Goal: Task Accomplishment & Management: Manage account settings

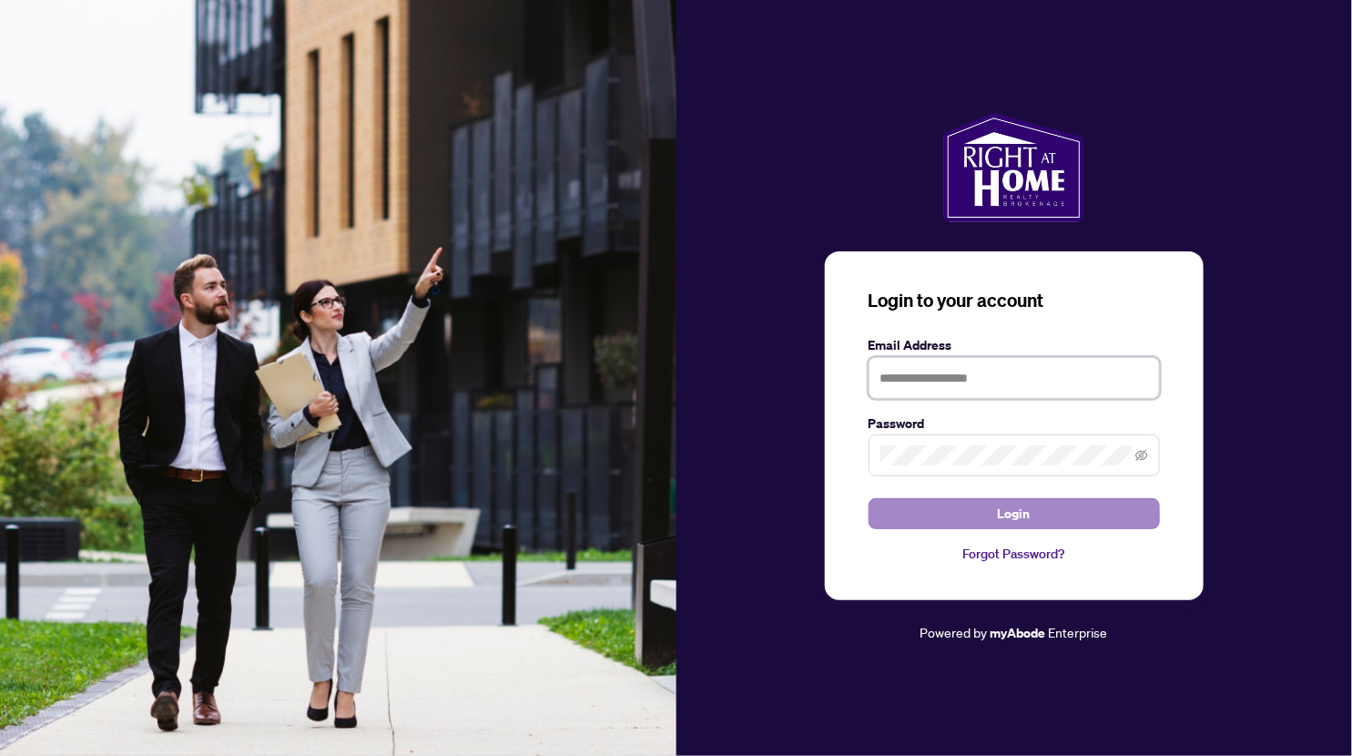
type input "**********"
click at [1023, 511] on span "Login" at bounding box center [1014, 513] width 33 height 29
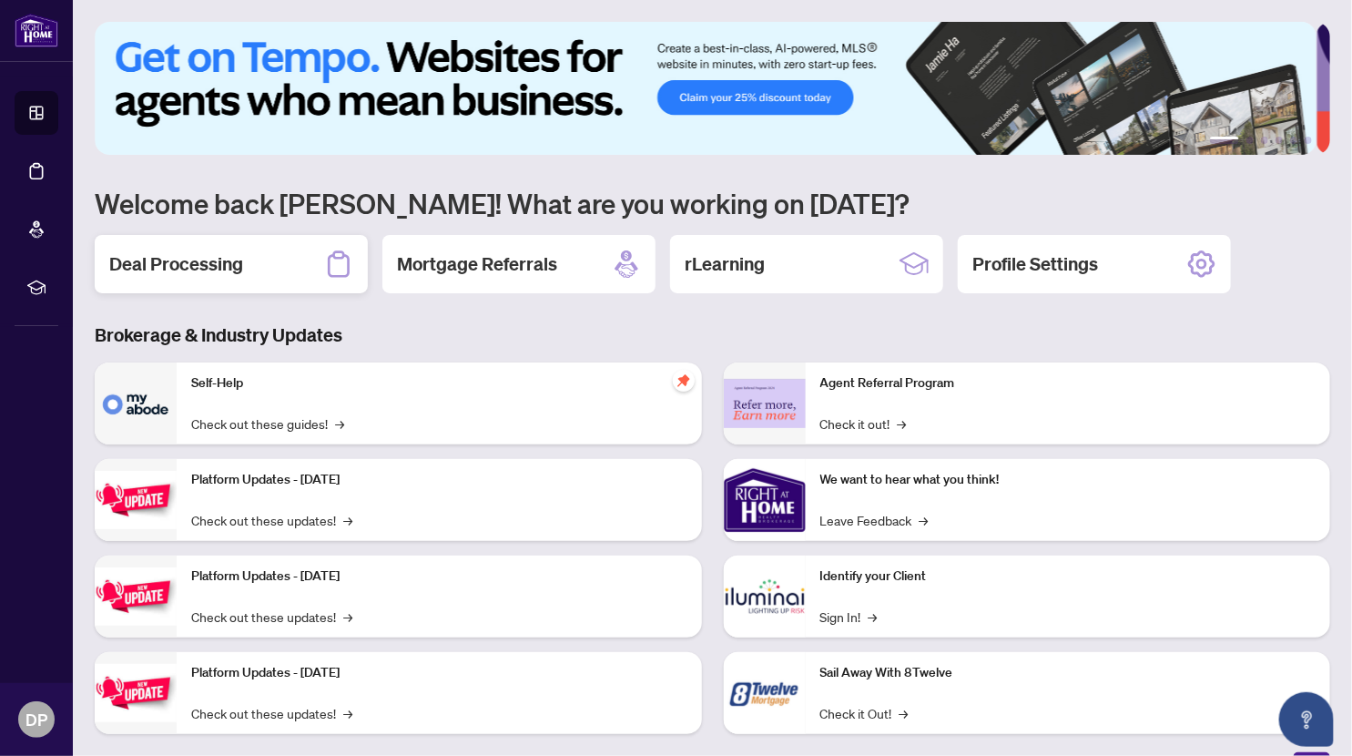
click at [222, 268] on h2 "Deal Processing" at bounding box center [176, 263] width 134 height 25
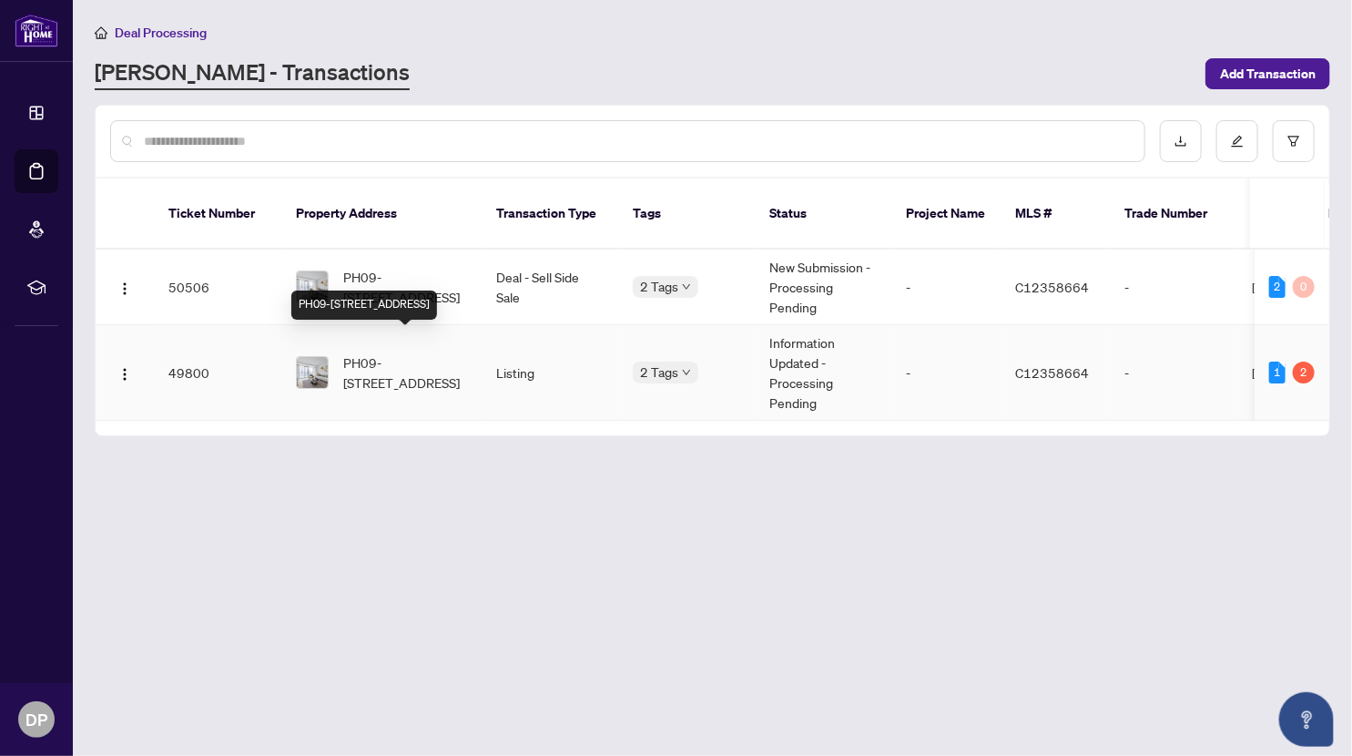
click at [424, 360] on span "PH09-[STREET_ADDRESS]" at bounding box center [405, 372] width 124 height 40
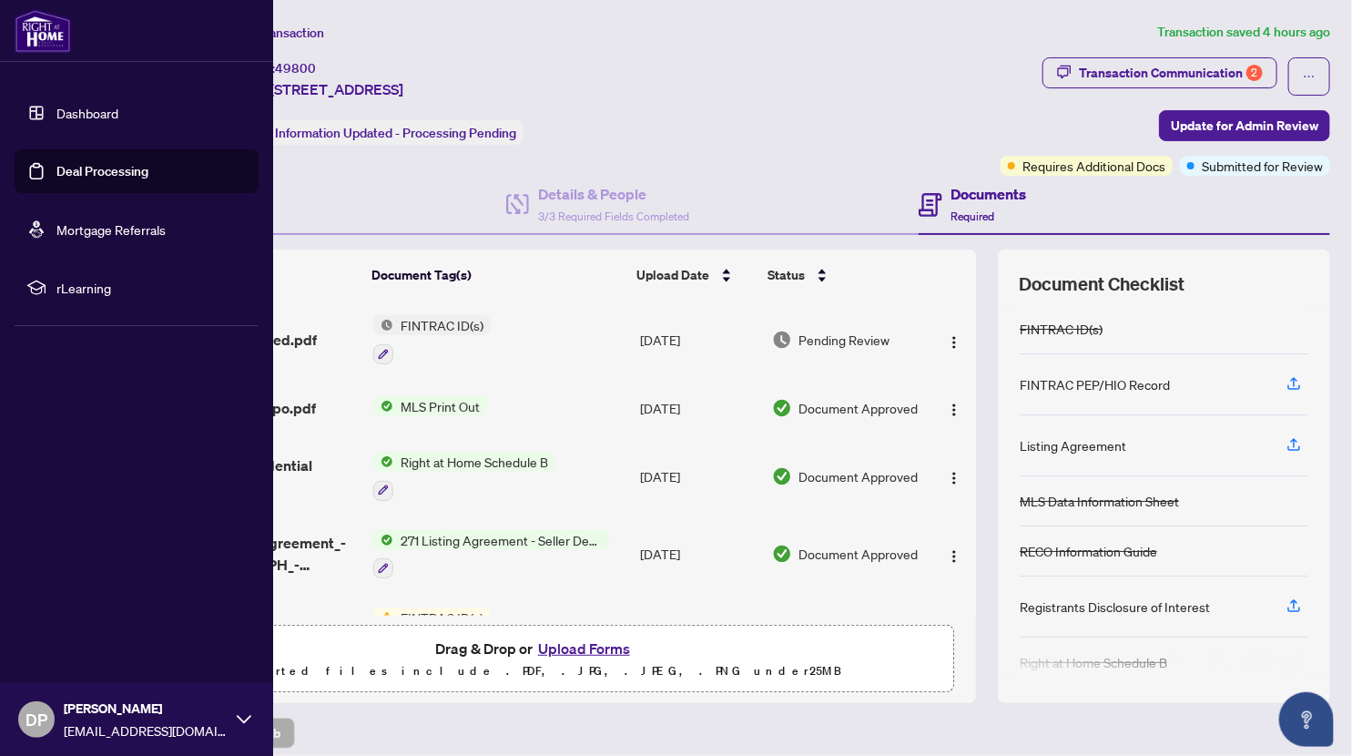
click at [73, 108] on link "Dashboard" at bounding box center [87, 113] width 62 height 16
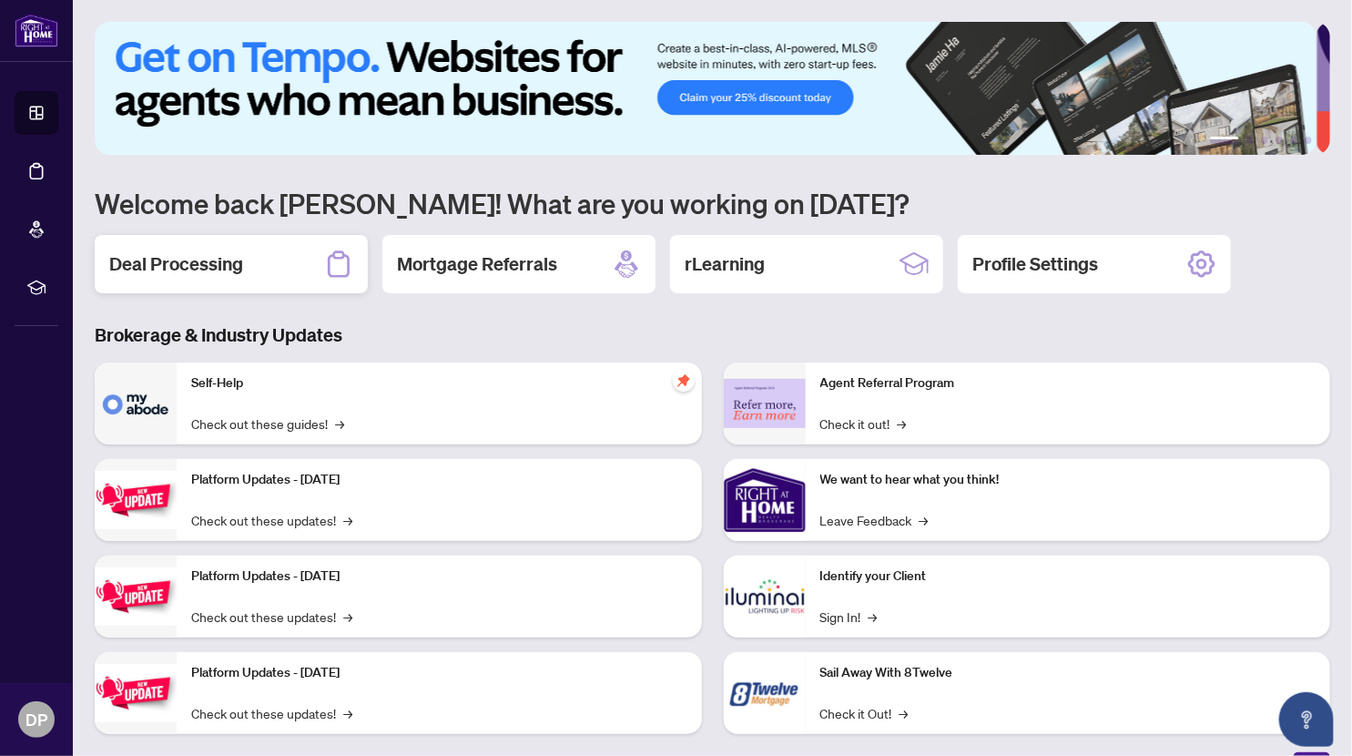
click at [246, 262] on div "Deal Processing" at bounding box center [231, 264] width 273 height 58
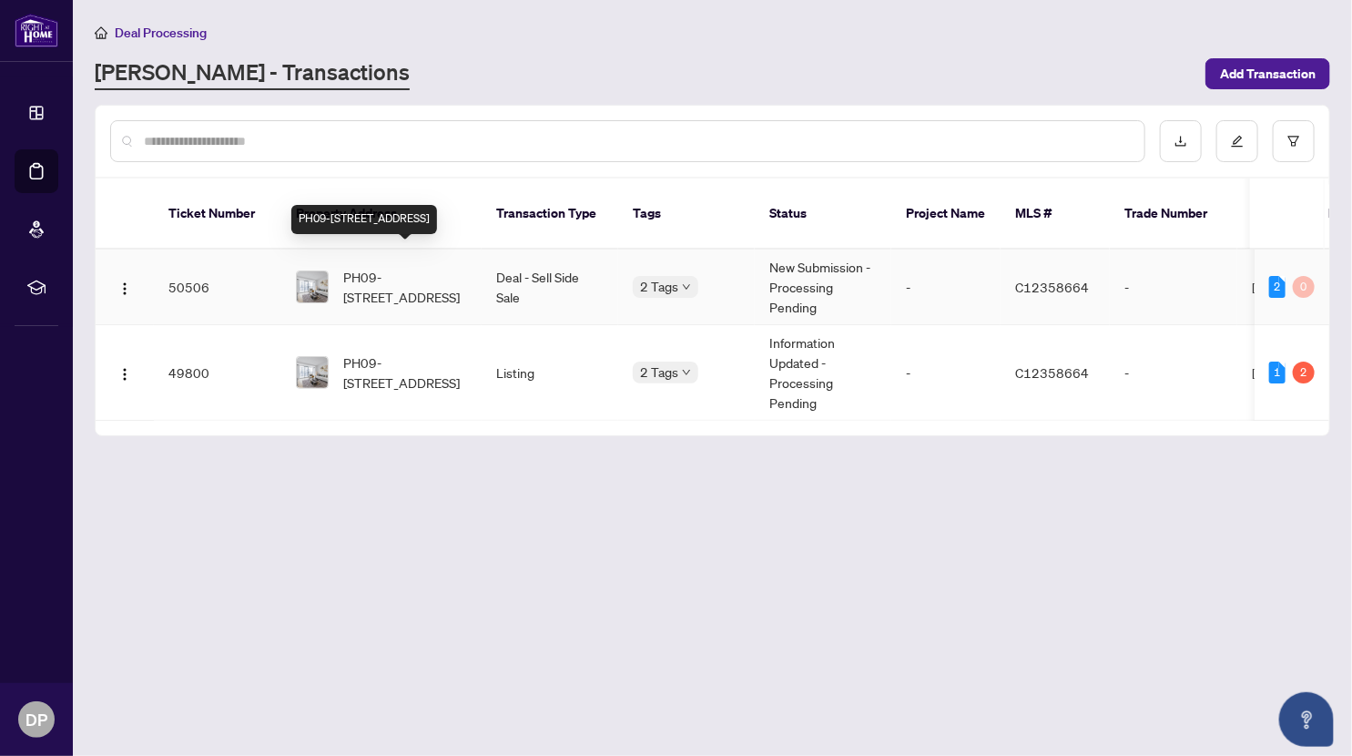
click at [383, 267] on span "PH09-[STREET_ADDRESS]" at bounding box center [405, 287] width 124 height 40
